Goal: Task Accomplishment & Management: Manage account settings

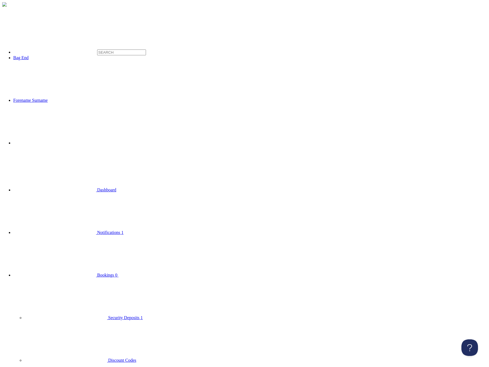
drag, startPoint x: 201, startPoint y: 164, endPoint x: 73, endPoint y: 142, distance: 130.3
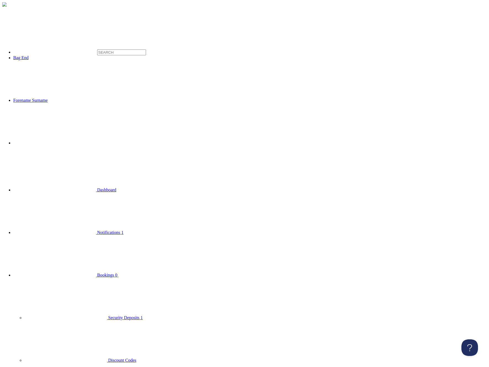
drag, startPoint x: 141, startPoint y: 175, endPoint x: 184, endPoint y: 177, distance: 42.9
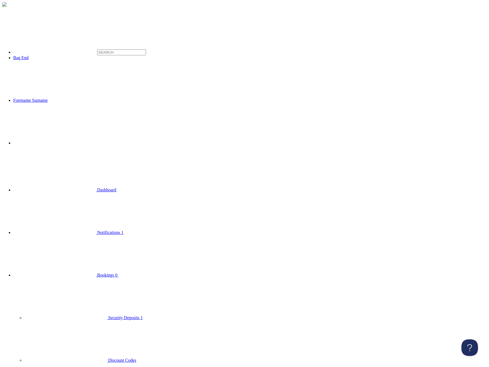
scroll to position [157, 0]
checkbox input "true"
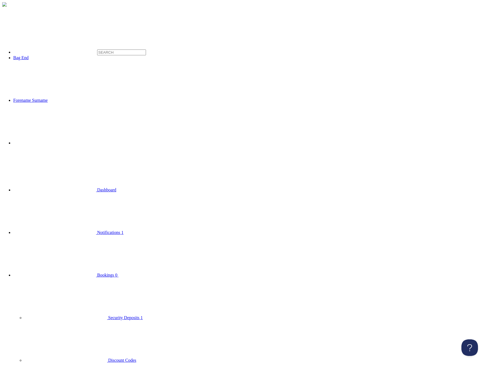
checkbox input "false"
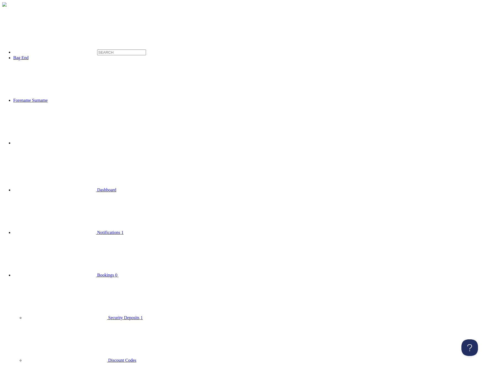
click at [108, 357] on span "Discount Codes" at bounding box center [122, 359] width 28 height 5
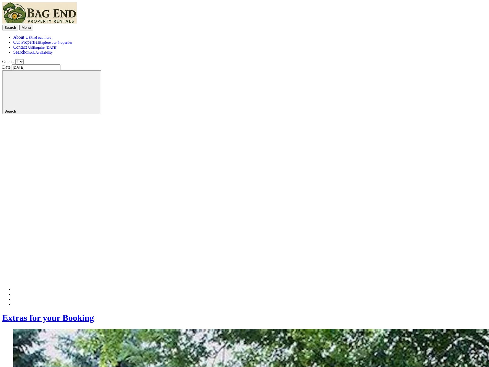
scroll to position [186, 0]
